Goal: Navigation & Orientation: Find specific page/section

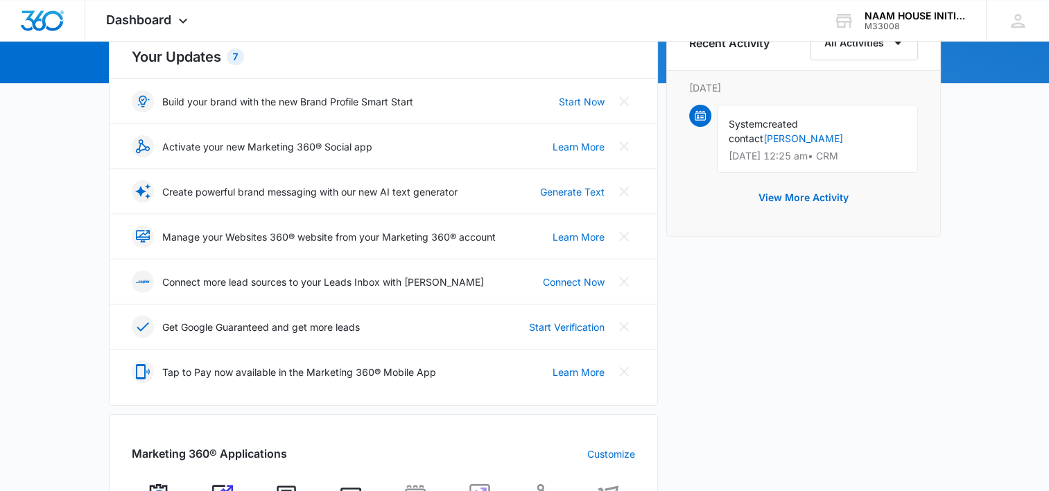
scroll to position [169, 0]
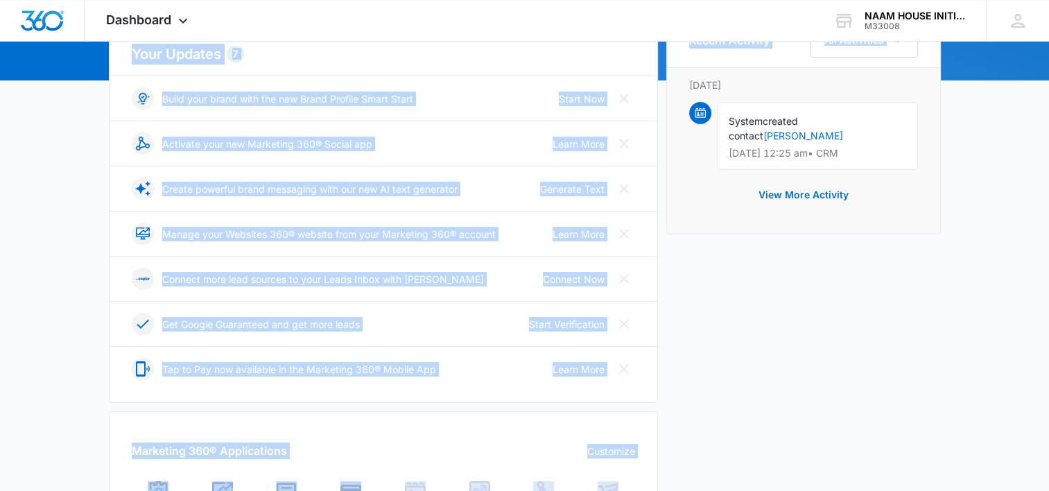
drag, startPoint x: 660, startPoint y: 67, endPoint x: 668, endPoint y: 84, distance: 18.3
click at [668, 84] on div "Your Updates 7 Build your brand with the new Brand Profile Smart Start Start No…" at bounding box center [525, 409] width 832 height 795
click at [668, 84] on div "Recent Activity All Activities [DATE] System created contact [PERSON_NAME] [DAT…" at bounding box center [803, 123] width 275 height 222
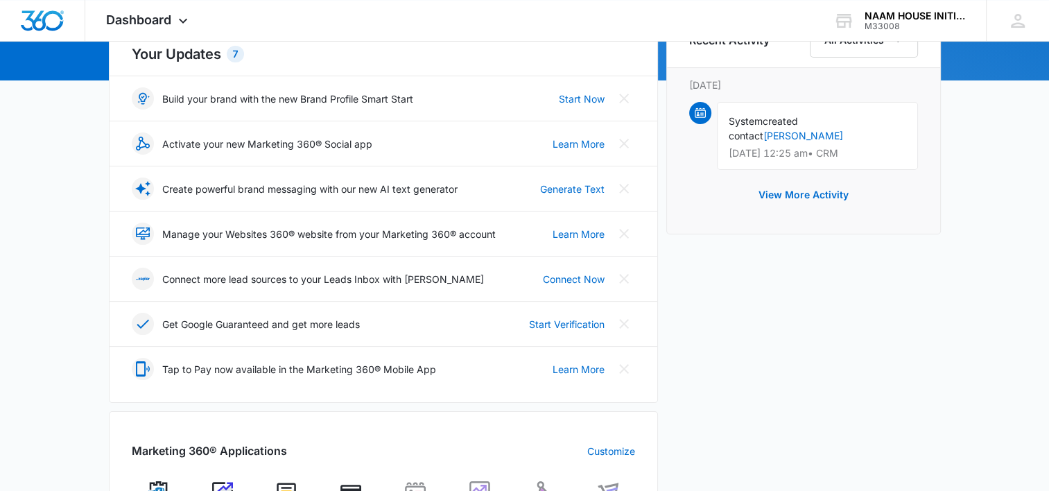
click at [690, 193] on div "View More Activity" at bounding box center [803, 194] width 229 height 33
drag, startPoint x: 664, startPoint y: 74, endPoint x: 664, endPoint y: 86, distance: 12.5
click at [664, 86] on div "Your Updates 7 Build your brand with the new Brand Profile Smart Start Start No…" at bounding box center [525, 409] width 832 height 795
drag, startPoint x: 659, startPoint y: 58, endPoint x: 661, endPoint y: 69, distance: 11.3
click at [661, 69] on div "Your Updates 7 Build your brand with the new Brand Profile Smart Start Start No…" at bounding box center [525, 409] width 832 height 795
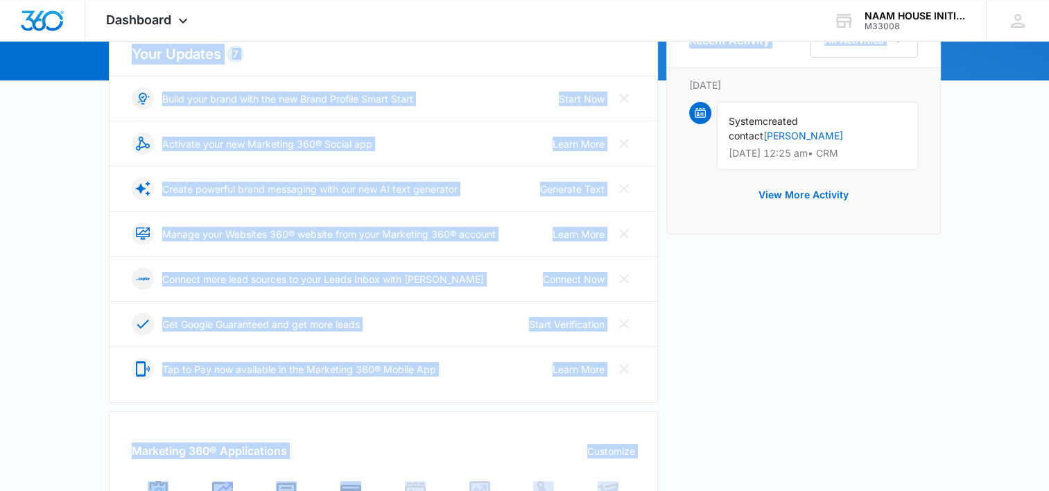
drag, startPoint x: 661, startPoint y: 69, endPoint x: 666, endPoint y: 89, distance: 20.7
click at [666, 89] on div "Your Updates 7 Build your brand with the new Brand Profile Smart Start Start No…" at bounding box center [525, 409] width 832 height 795
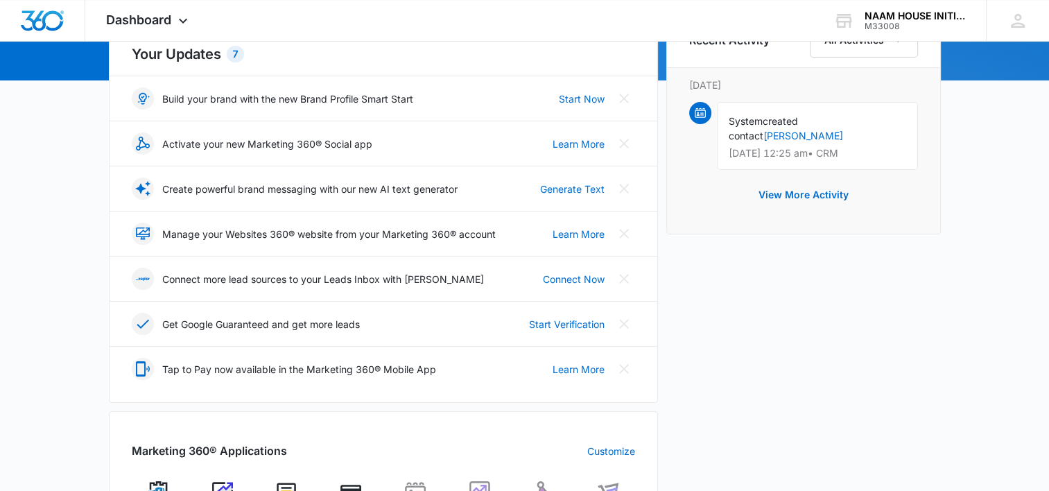
drag, startPoint x: 666, startPoint y: 89, endPoint x: 721, endPoint y: 227, distance: 148.5
click at [721, 227] on div "Recent Activity All Activities [DATE] System created contact [PERSON_NAME] [DAT…" at bounding box center [803, 123] width 275 height 222
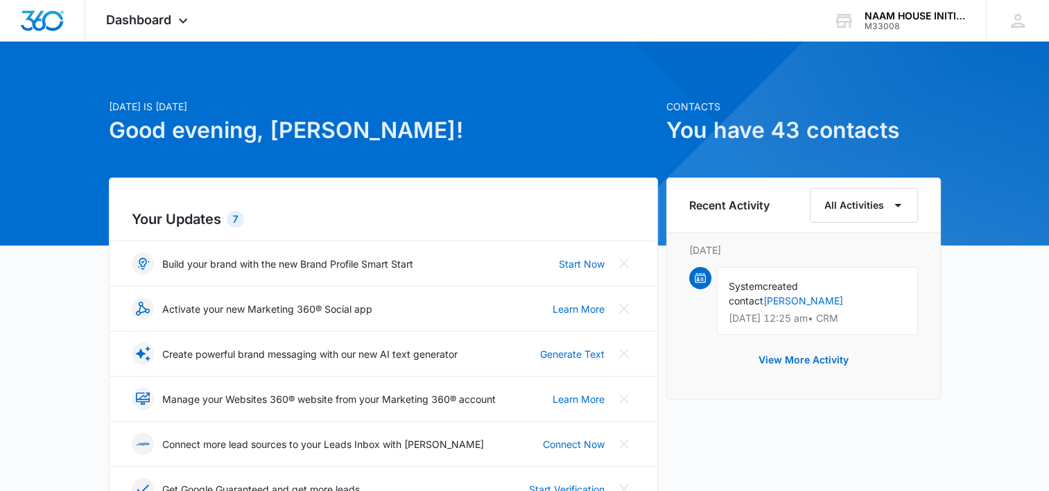
scroll to position [0, 0]
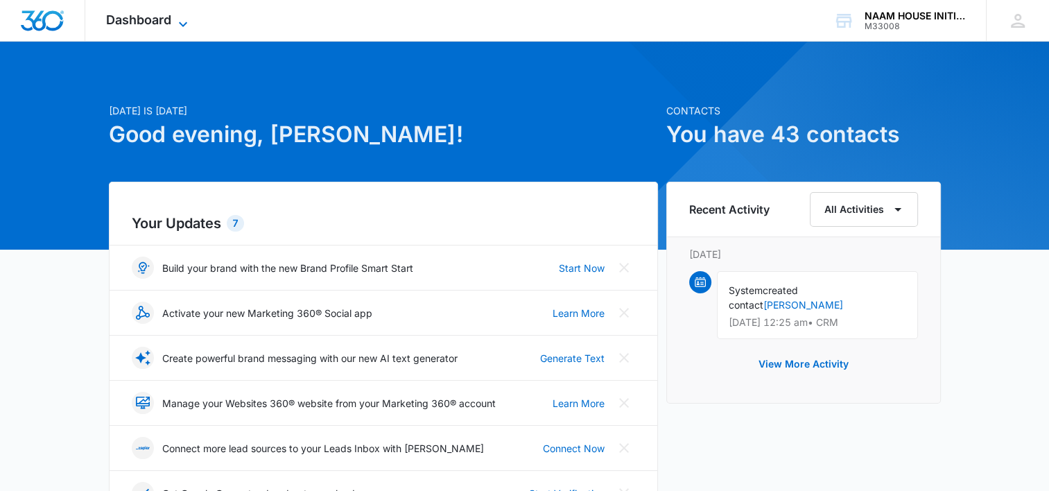
click at [175, 19] on icon at bounding box center [183, 24] width 17 height 17
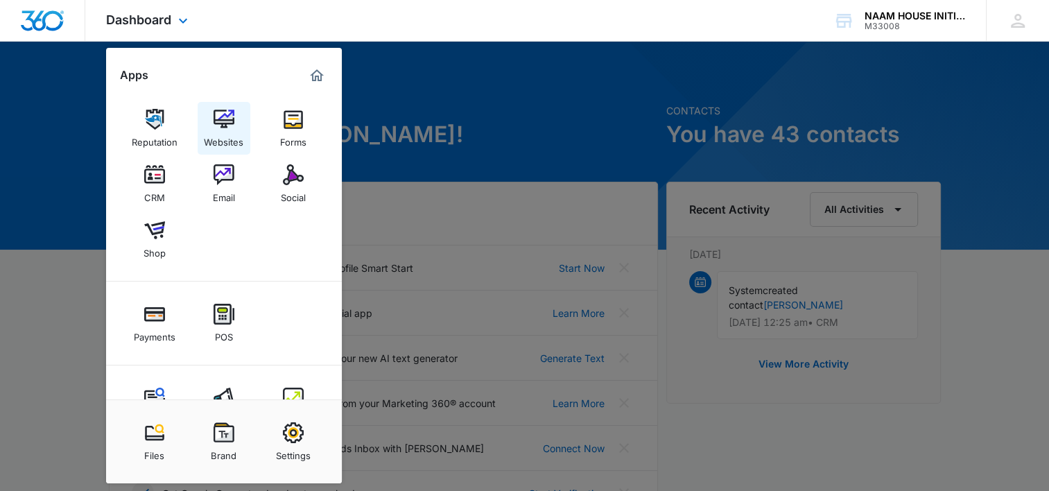
click at [210, 130] on div "Websites" at bounding box center [224, 139] width 40 height 18
